Goal: Task Accomplishment & Management: Manage account settings

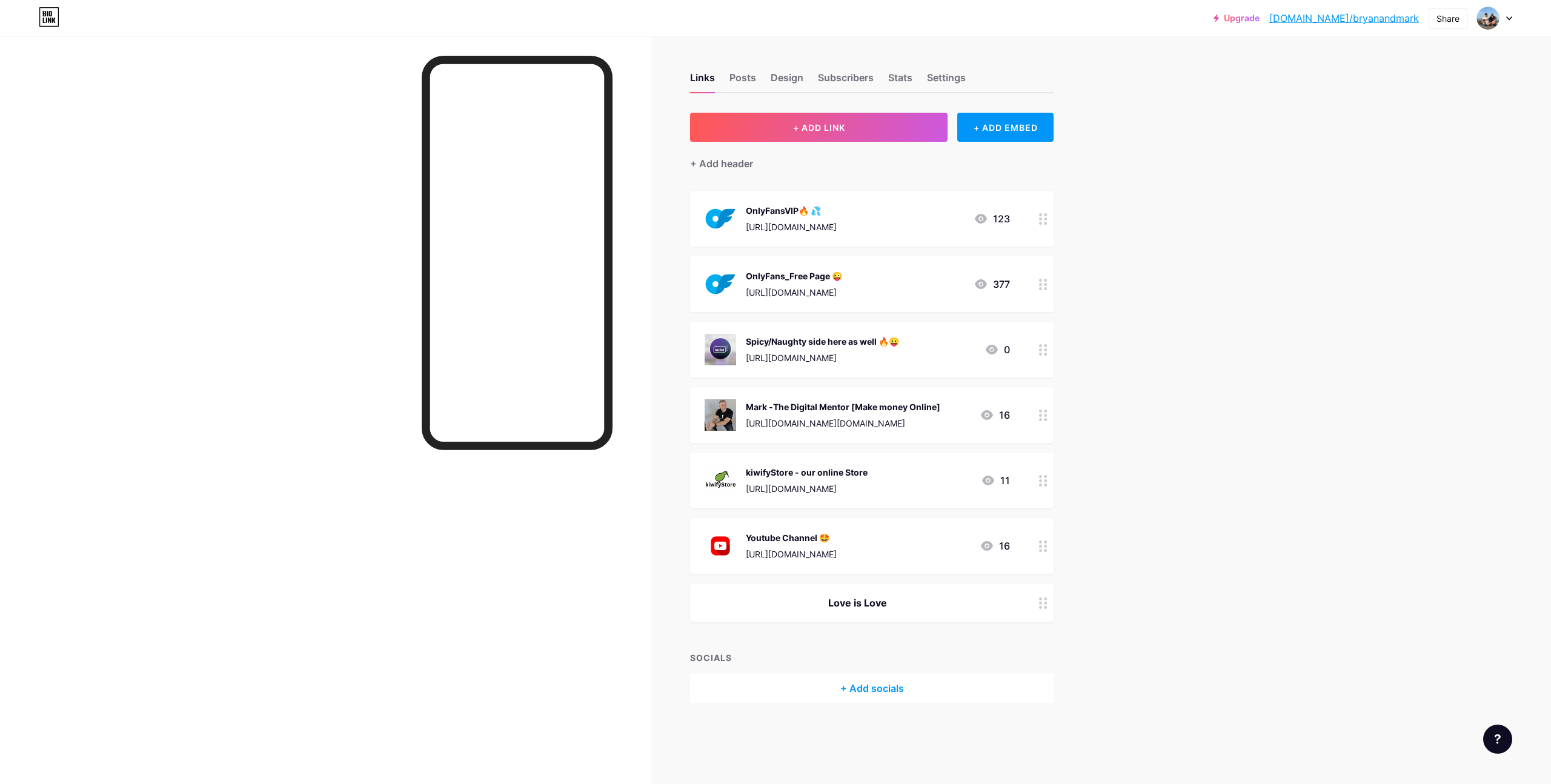
click at [1044, 353] on icon at bounding box center [1043, 350] width 9 height 12
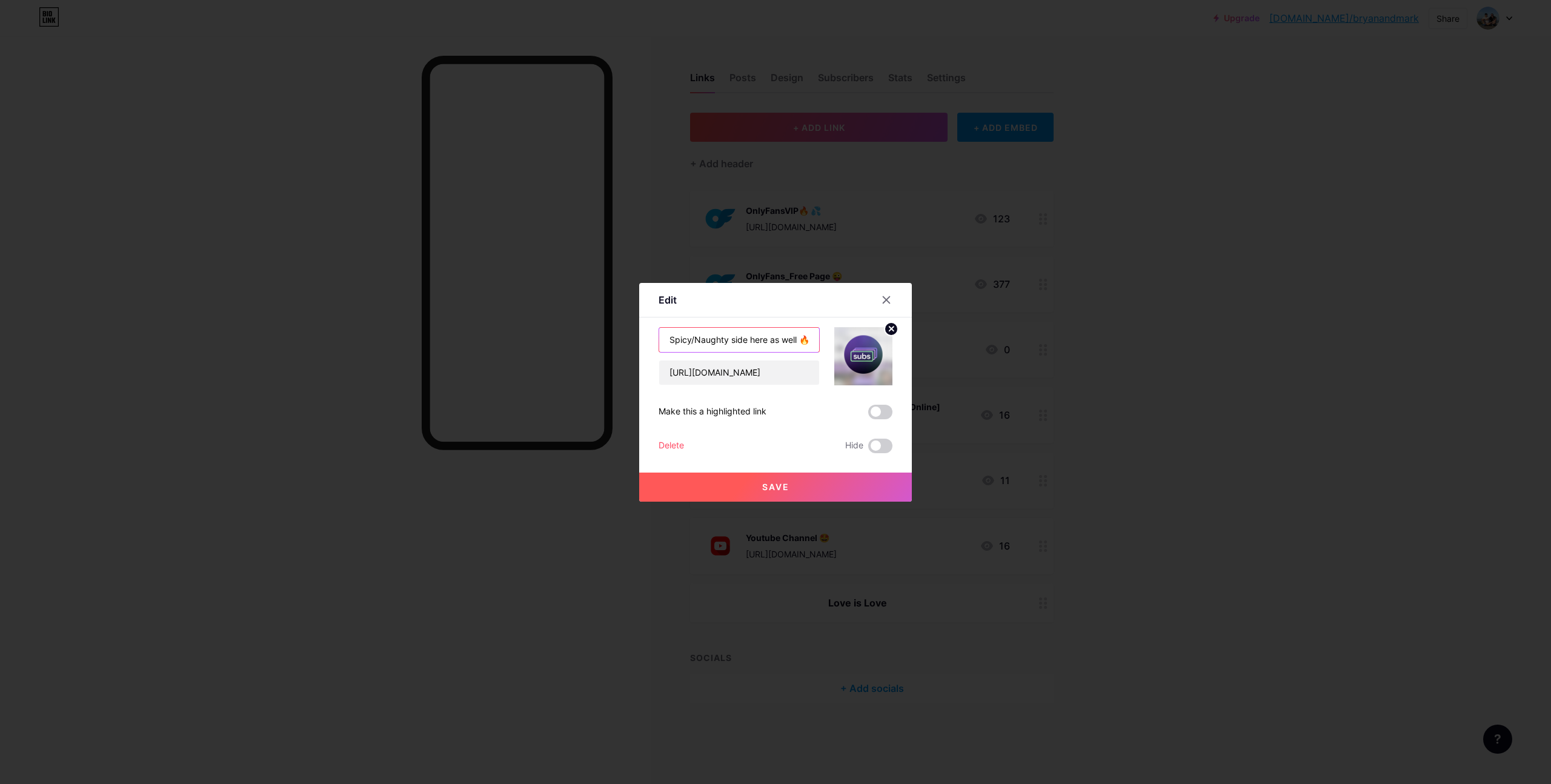
click at [724, 341] on input "Spicy/Naughty side here as well 🔥😛" at bounding box center [739, 339] width 160 height 24
drag, startPoint x: 723, startPoint y: 336, endPoint x: 628, endPoint y: 335, distance: 95.0
click at [618, 334] on div "Edit Content YouTube Play YouTube video without leaving your page. ADD Vimeo Pl…" at bounding box center [776, 392] width 1551 height 784
click at [671, 340] on input "Spicy/Naughty side here as well 🔥😛" at bounding box center [739, 339] width 160 height 24
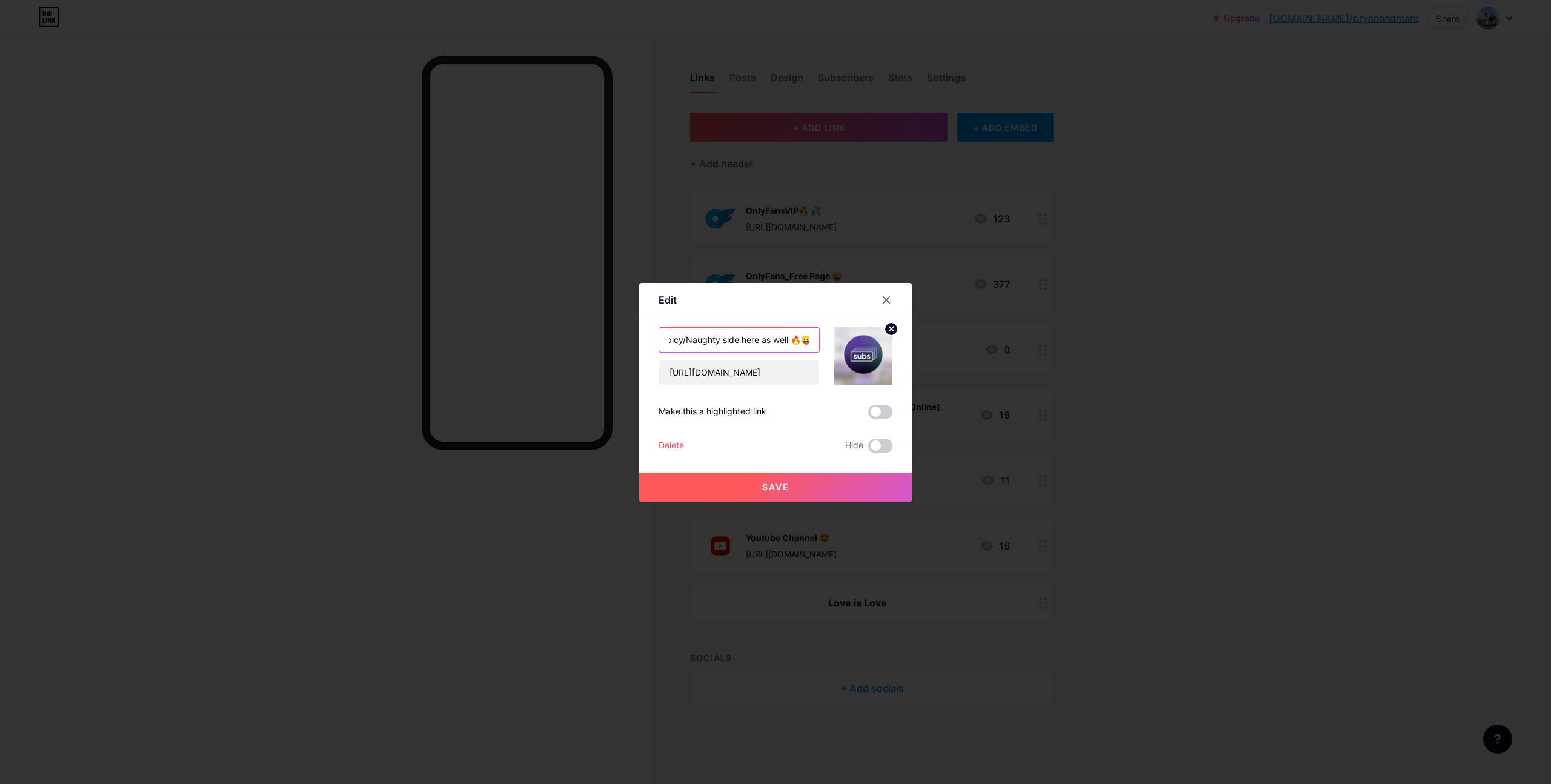
drag, startPoint x: 798, startPoint y: 338, endPoint x: 791, endPoint y: 337, distance: 7.1
click at [791, 337] on input "We are in Subs -Spicy/Naughty side here as well 🔥😛" at bounding box center [739, 339] width 160 height 24
click at [705, 337] on input "We are in Subs -Spicy/Naughty 🔥😛" at bounding box center [739, 339] width 160 height 24
drag, startPoint x: 729, startPoint y: 337, endPoint x: 801, endPoint y: 340, distance: 72.1
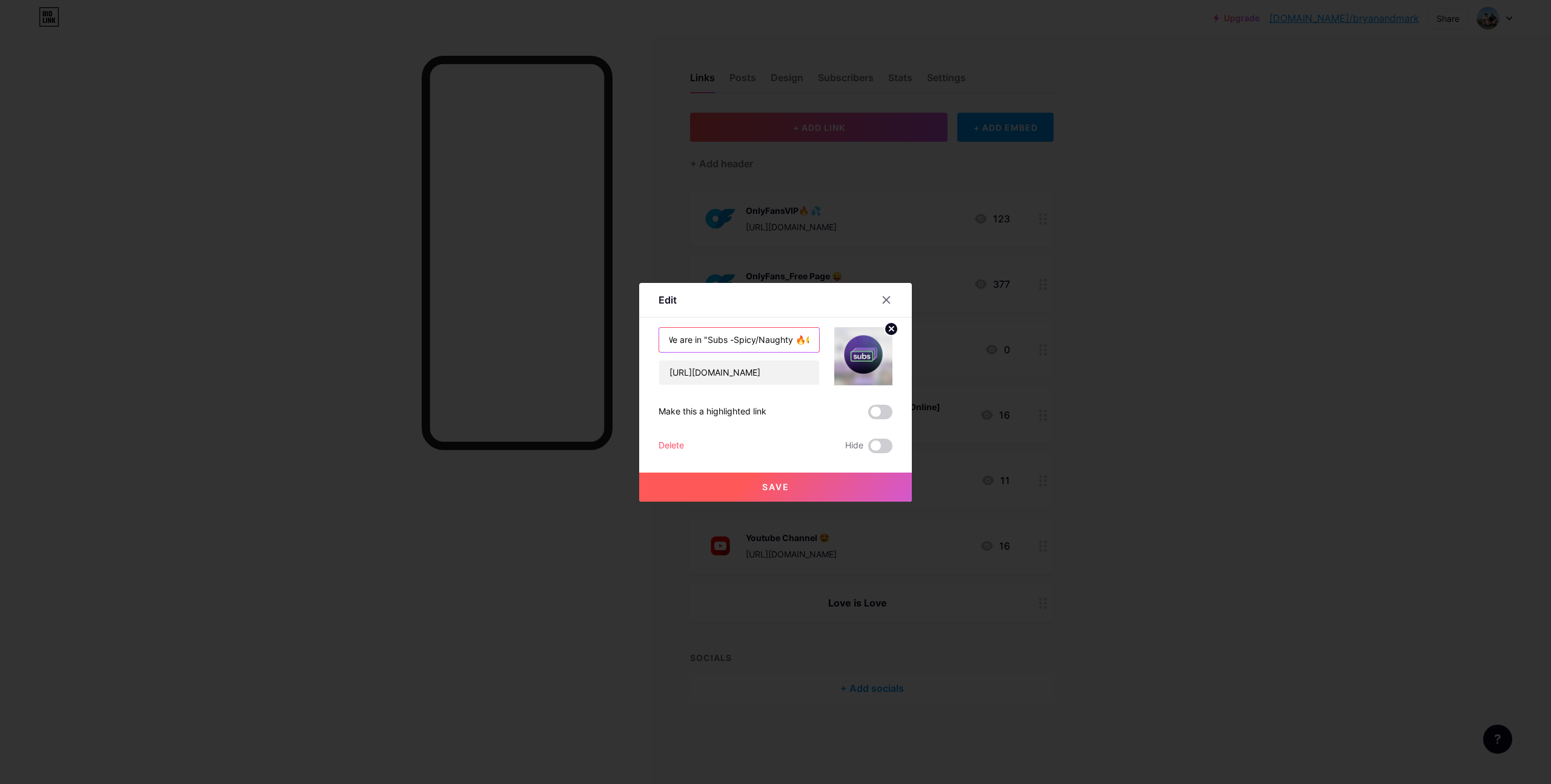
click at [730, 337] on input "We are in "Subs -Spicy/Naughty 🔥😛" at bounding box center [739, 339] width 160 height 24
click at [708, 338] on input "We are in "Subs "-Spicy/Naughty 🔥😛" at bounding box center [739, 339] width 160 height 24
type input "We are in " Subs "-Spicy/Naughty 🔥😛"
click at [792, 488] on button "Save" at bounding box center [776, 487] width 273 height 29
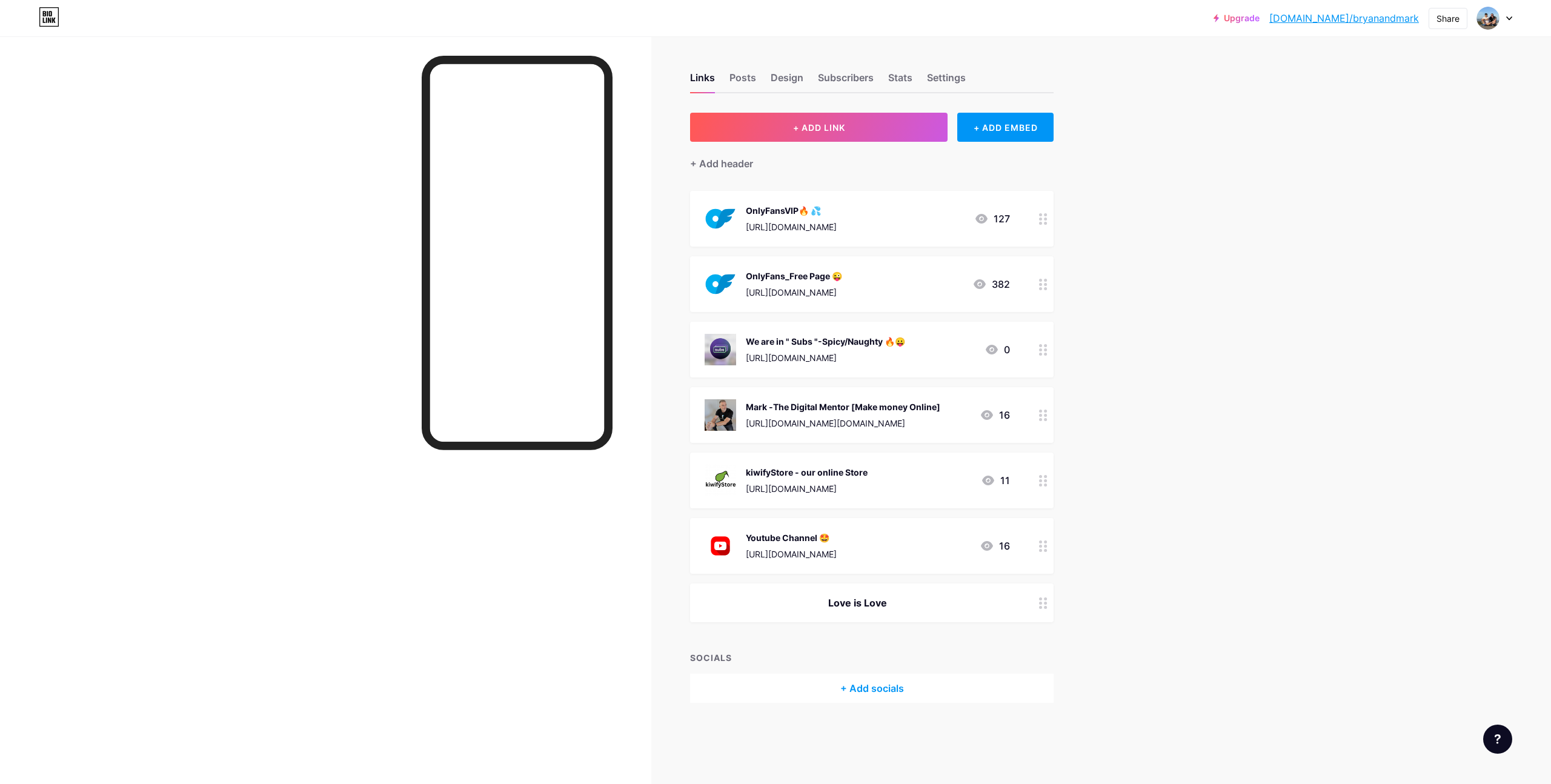
click at [1042, 352] on icon at bounding box center [1043, 350] width 9 height 12
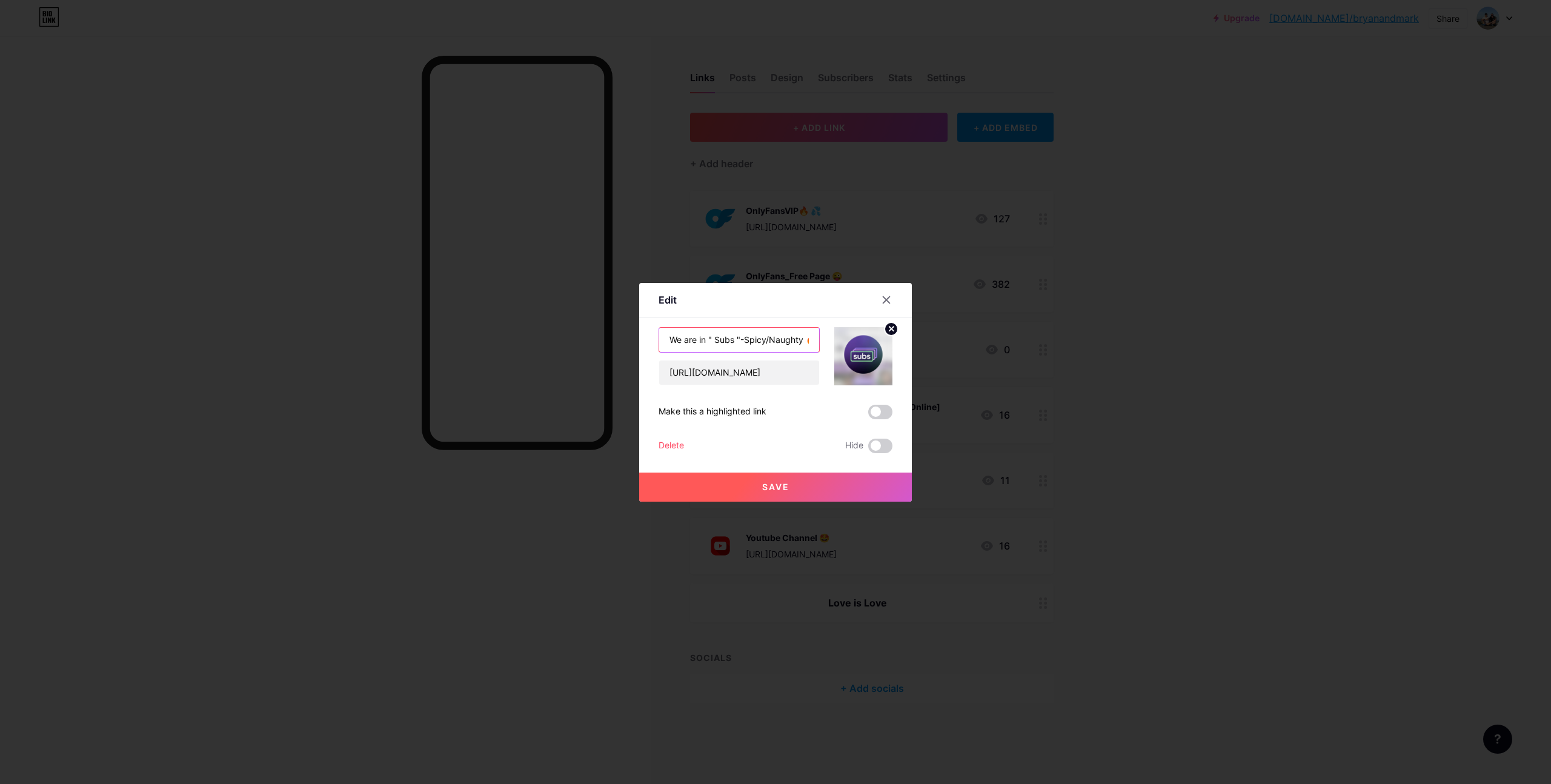
drag, startPoint x: 706, startPoint y: 340, endPoint x: 654, endPoint y: 339, distance: 52.0
click at [654, 339] on div "Edit Content YouTube Play YouTube video without leaving your page. ADD Vimeo Pl…" at bounding box center [776, 392] width 273 height 219
drag, startPoint x: 700, startPoint y: 337, endPoint x: 721, endPoint y: 338, distance: 21.0
click at [710, 337] on input "" Subs "-Spicy/Naughty 🔥😛" at bounding box center [739, 339] width 160 height 24
click at [669, 339] on input "" Subs " page -Spicy/Naughty 🔥😛" at bounding box center [739, 339] width 160 height 24
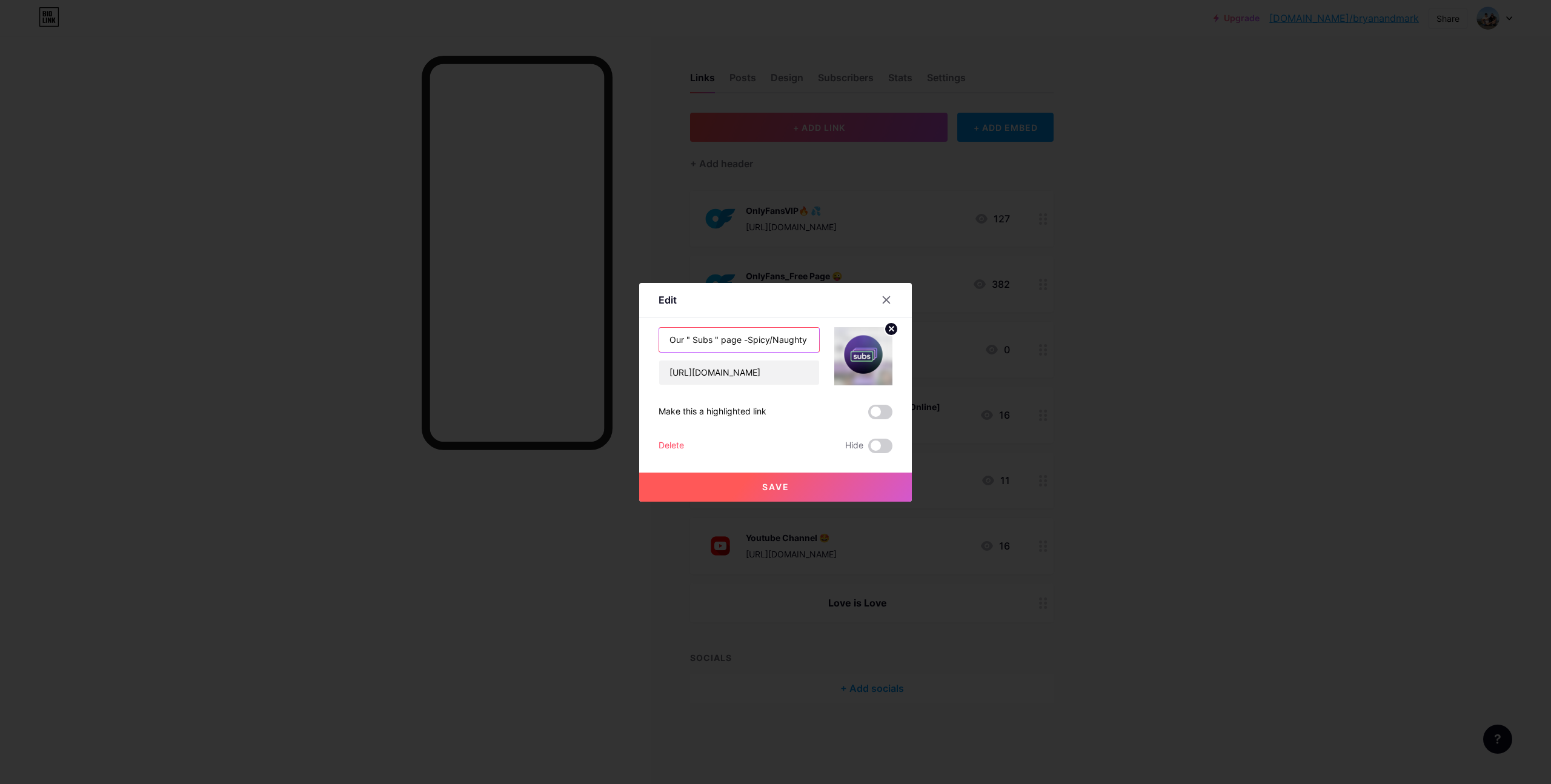
type input "Our " Subs " page -Spicy/Naughty 🔥😛"
click at [776, 490] on span "Save" at bounding box center [776, 487] width 27 height 10
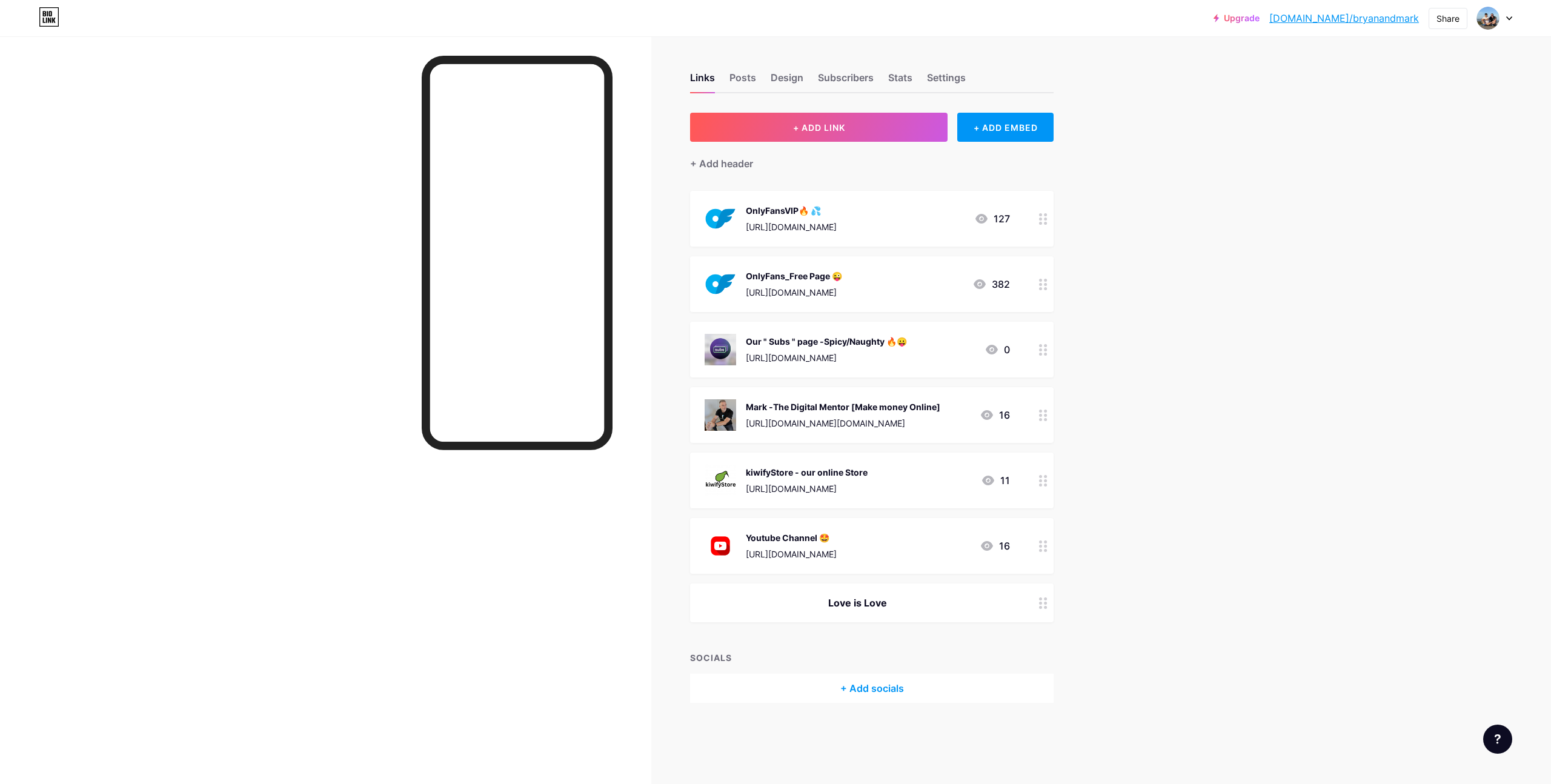
click at [1103, 357] on div "Links Posts Design Subscribers Stats Settings + ADD LINK + ADD EMBED + Add head…" at bounding box center [552, 400] width 1104 height 727
click at [1233, 244] on div "Upgrade [DOMAIN_NAME]/bryana... [DOMAIN_NAME]/bryanandmark Share Switch account…" at bounding box center [776, 392] width 1551 height 784
